Goal: Navigation & Orientation: Find specific page/section

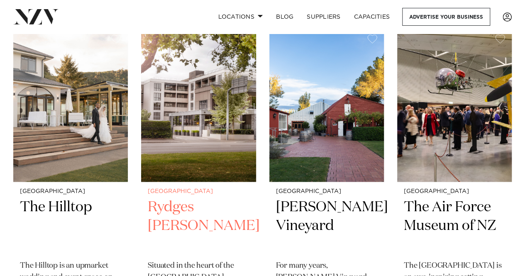
scroll to position [373, 0]
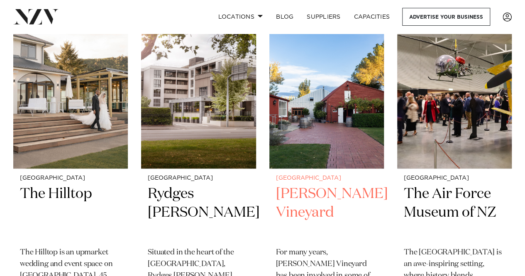
click at [314, 185] on h2 "Larcomb Vineyard" at bounding box center [326, 213] width 101 height 56
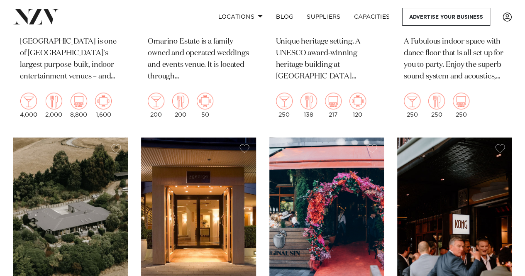
scroll to position [2323, 0]
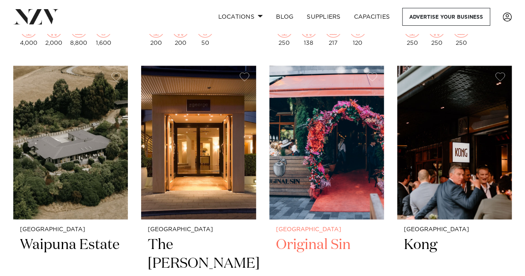
click at [316, 177] on img at bounding box center [326, 143] width 114 height 154
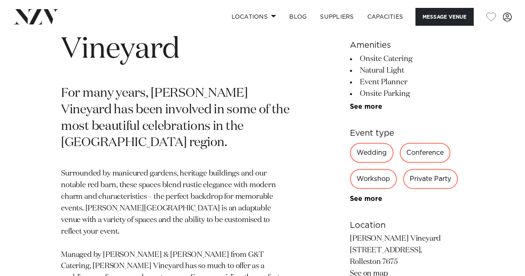
scroll to position [373, 0]
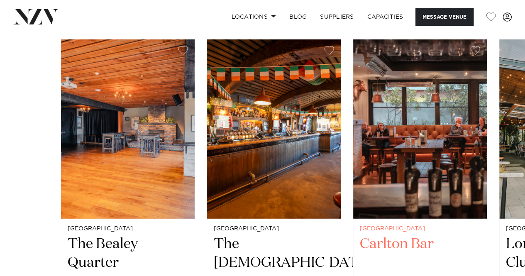
scroll to position [996, 0]
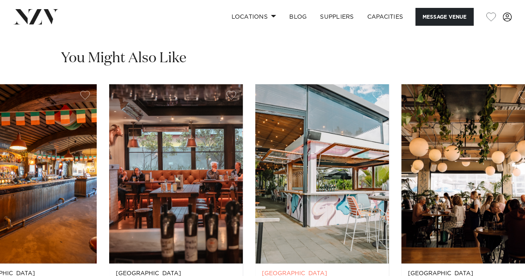
click at [255, 128] on img "4 / 16" at bounding box center [322, 173] width 134 height 179
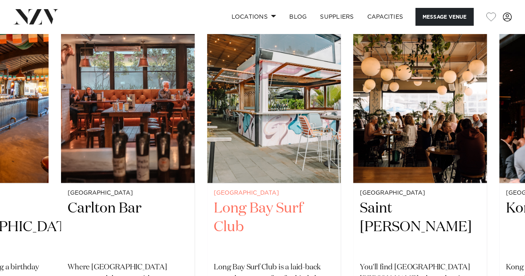
scroll to position [1079, 0]
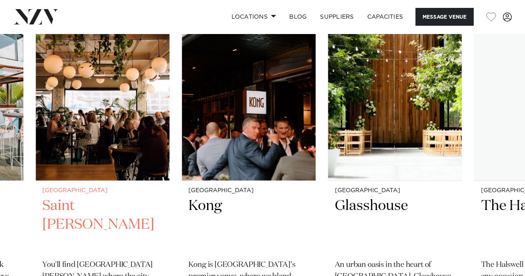
click at [133, 136] on img "5 / 16" at bounding box center [103, 90] width 134 height 179
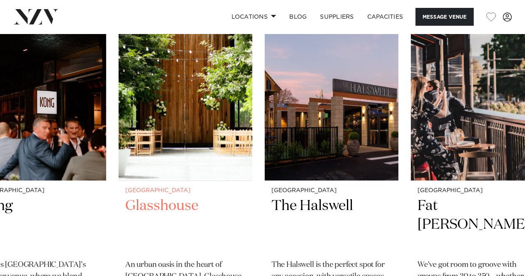
click at [223, 131] on img "7 / 16" at bounding box center [186, 90] width 134 height 179
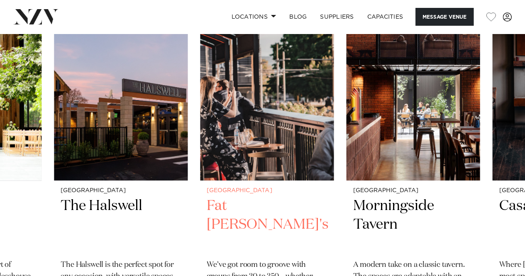
click at [226, 135] on img "9 / 16" at bounding box center [267, 90] width 134 height 179
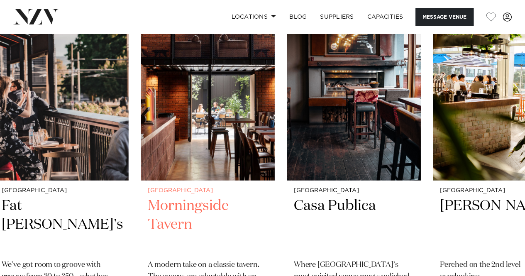
click at [213, 126] on img "10 / 16" at bounding box center [208, 90] width 134 height 179
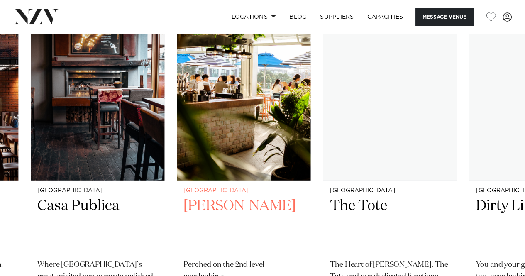
click at [223, 128] on img "12 / 16" at bounding box center [244, 90] width 134 height 179
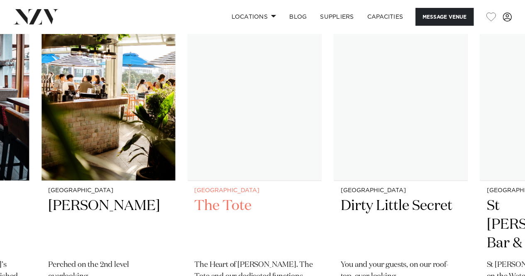
click at [208, 126] on img "13 / 16" at bounding box center [255, 90] width 134 height 179
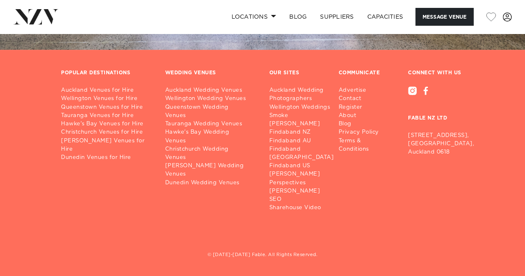
scroll to position [1712, 0]
